Goal: Information Seeking & Learning: Check status

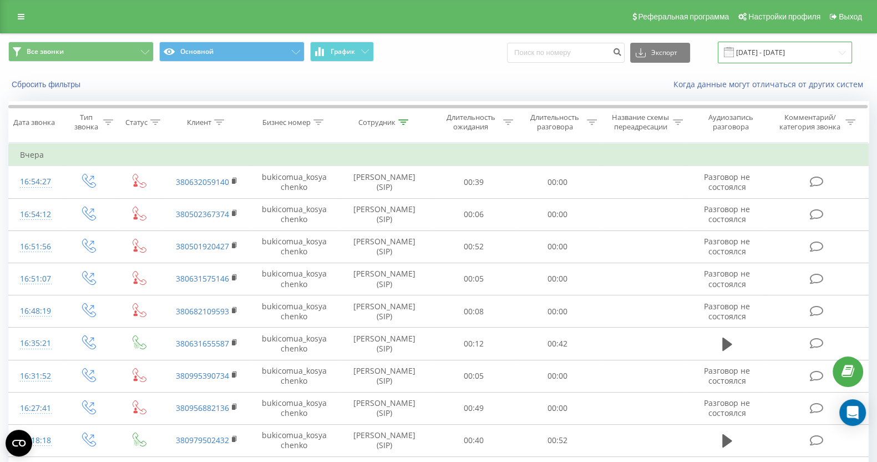
click at [743, 48] on input "[DATE] - [DATE]" at bounding box center [785, 53] width 134 height 22
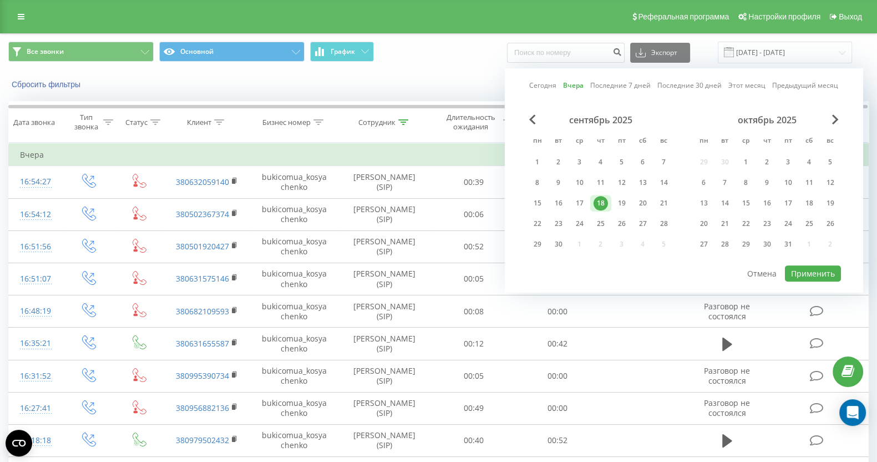
click at [526, 85] on div "Сегодня Вчера Последние 7 дней Последние 30 дней Этот месяц Предыдущий месяц се…" at bounding box center [684, 180] width 358 height 224
click at [538, 85] on link "Сегодня" at bounding box center [542, 85] width 27 height 11
click at [810, 276] on button "Применить" at bounding box center [813, 273] width 56 height 16
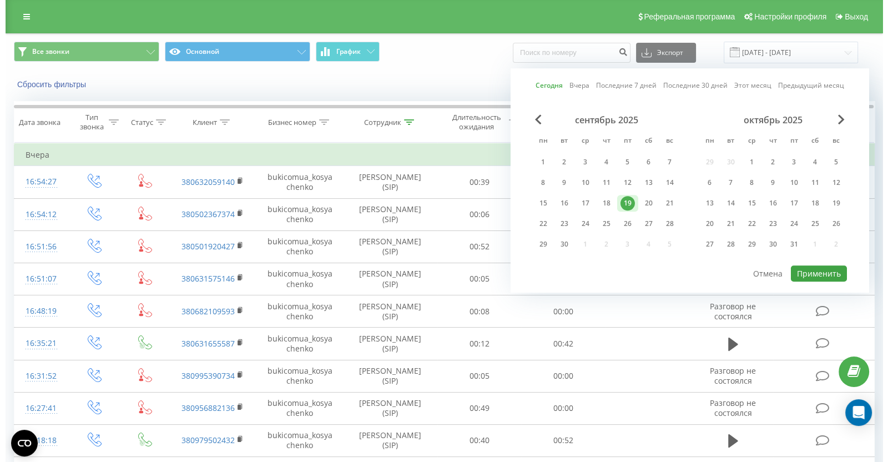
type input "[DATE] - [DATE]"
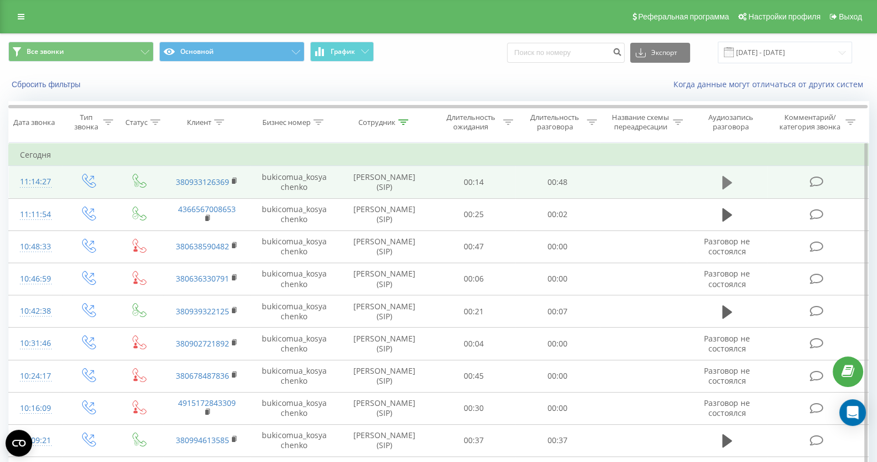
click at [724, 185] on icon at bounding box center [727, 182] width 10 height 13
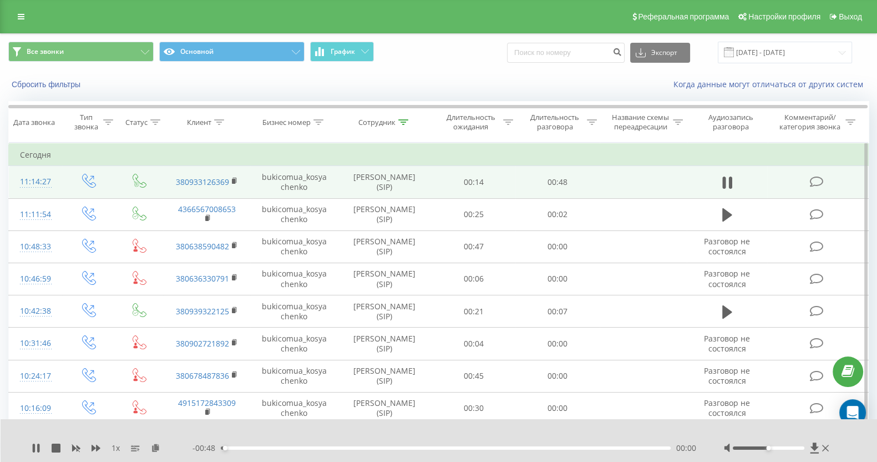
click at [318, 446] on div "00:00" at bounding box center [446, 447] width 450 height 3
click at [367, 447] on div "00:11" at bounding box center [446, 447] width 450 height 3
drag, startPoint x: 55, startPoint y: 451, endPoint x: 379, endPoint y: 185, distance: 418.9
click at [54, 450] on icon at bounding box center [56, 447] width 9 height 9
drag, startPoint x: 791, startPoint y: 42, endPoint x: 782, endPoint y: 45, distance: 9.7
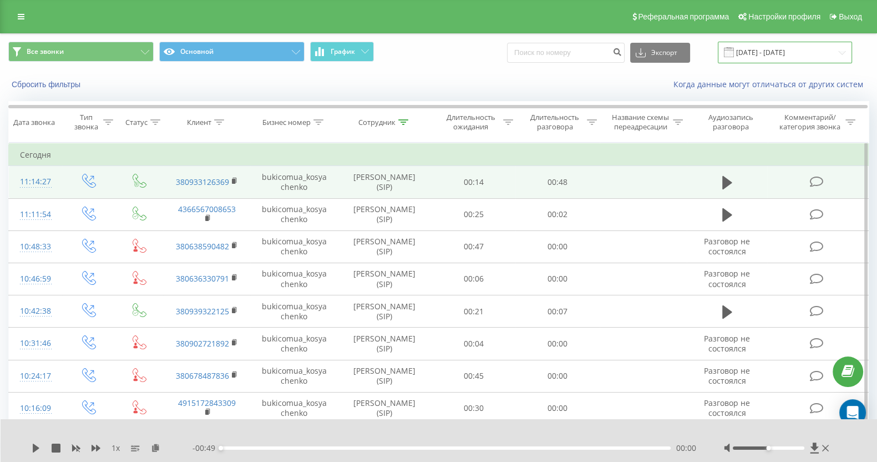
click at [790, 42] on input "[DATE] - [DATE]" at bounding box center [785, 53] width 134 height 22
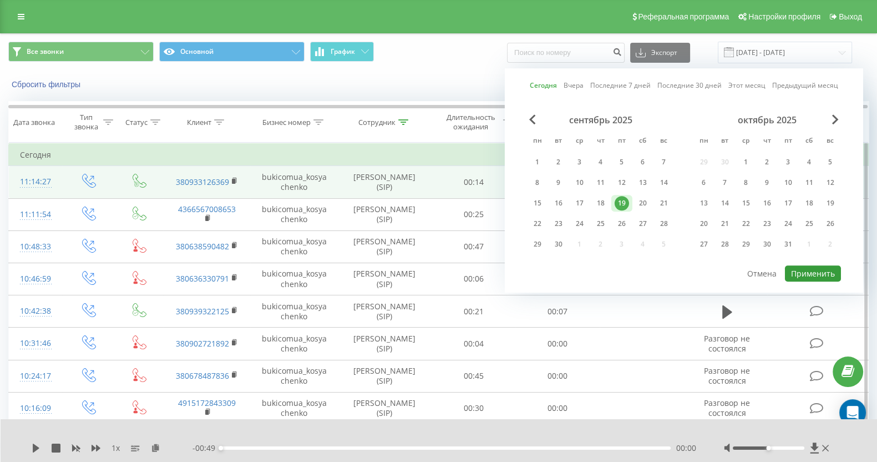
click at [798, 273] on button "Применить" at bounding box center [813, 273] width 56 height 16
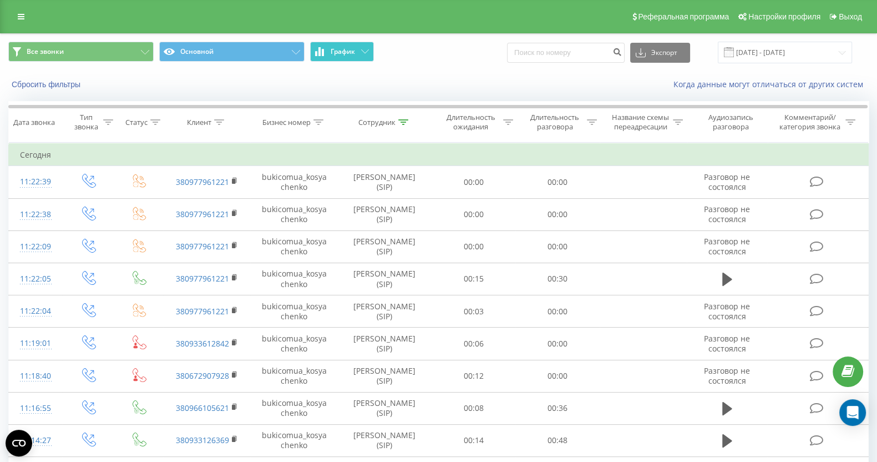
click at [337, 50] on span "График" at bounding box center [343, 52] width 24 height 8
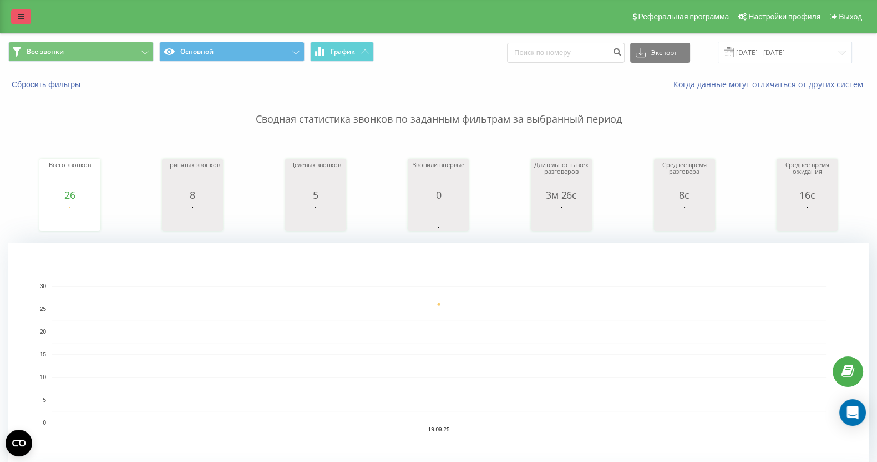
click at [28, 9] on link at bounding box center [21, 17] width 20 height 16
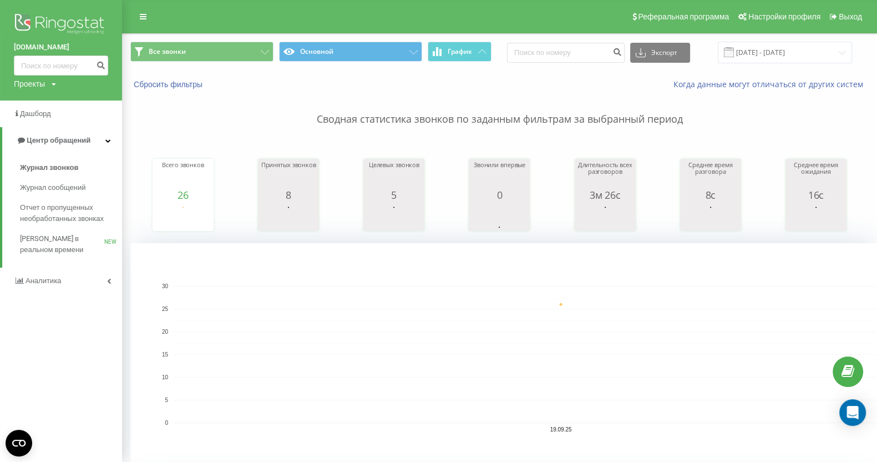
drag, startPoint x: 32, startPoint y: 12, endPoint x: 50, endPoint y: 17, distance: 18.8
click at [32, 13] on img at bounding box center [61, 25] width 94 height 28
